Goal: Information Seeking & Learning: Find specific fact

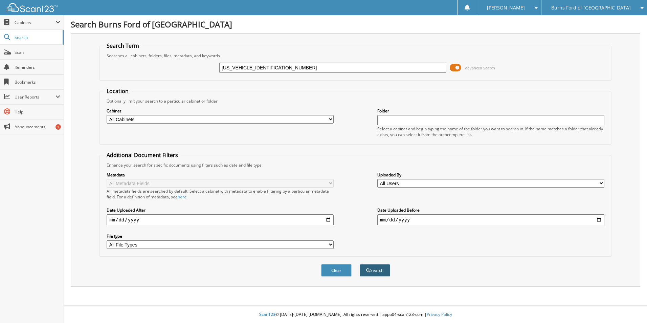
type input "[US_VEHICLE_IDENTIFICATION_NUMBER]"
click at [378, 272] on button "Search" at bounding box center [375, 270] width 30 height 13
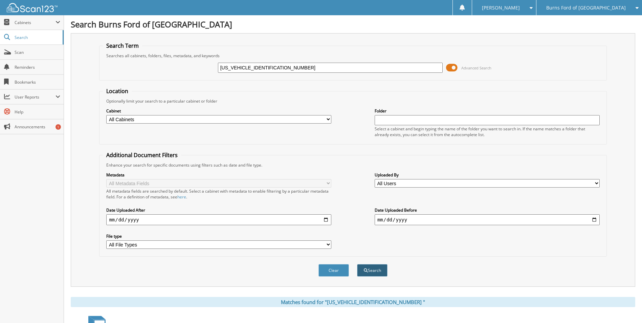
click at [373, 273] on button "Search" at bounding box center [372, 270] width 30 height 13
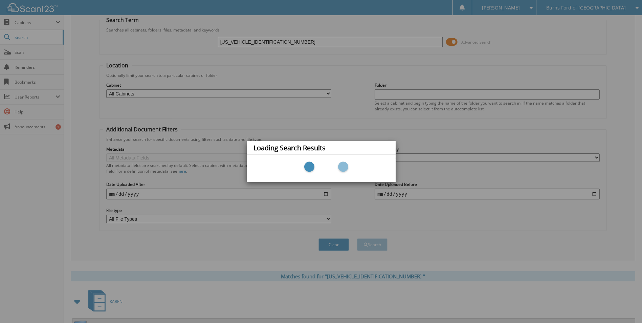
scroll to position [81, 0]
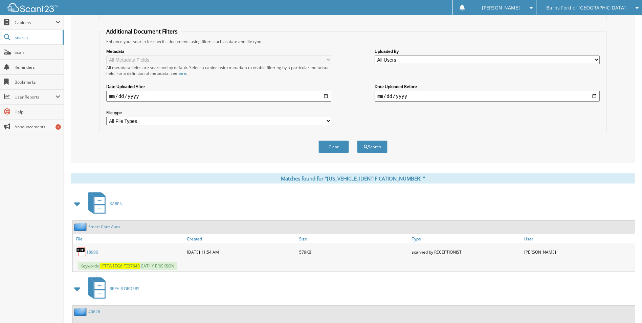
scroll to position [135, 0]
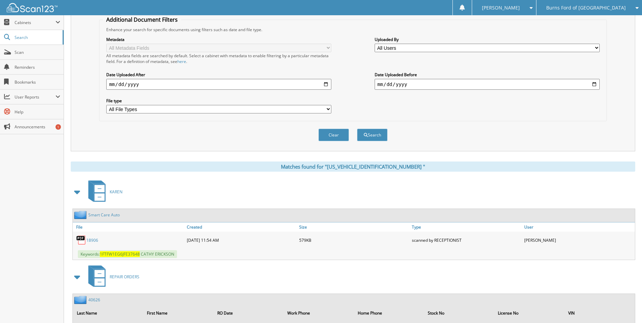
click at [93, 241] on link "1 8 9 0 6" at bounding box center [92, 240] width 12 height 6
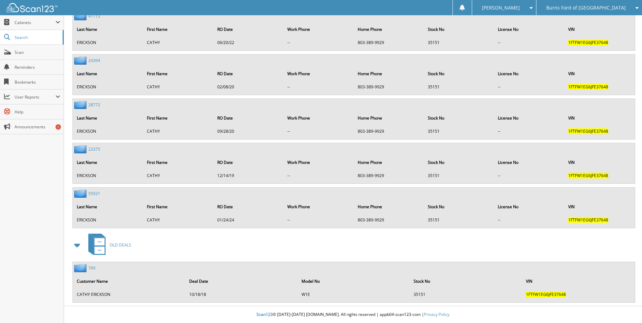
scroll to position [907, 0]
click at [92, 268] on link "7 6 9" at bounding box center [91, 268] width 7 height 6
